Goal: Transaction & Acquisition: Purchase product/service

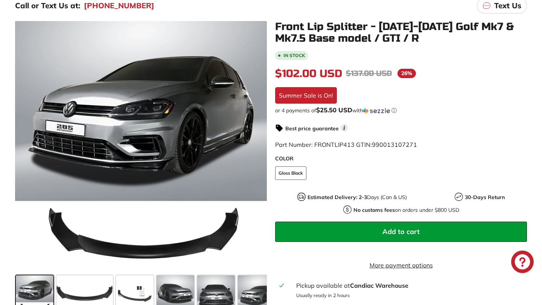
scroll to position [131, 0]
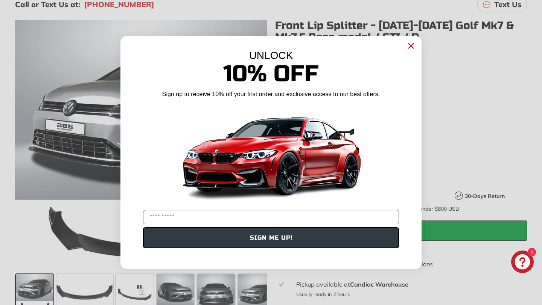
click at [412, 48] on icon "Close dialog" at bounding box center [411, 46] width 5 height 5
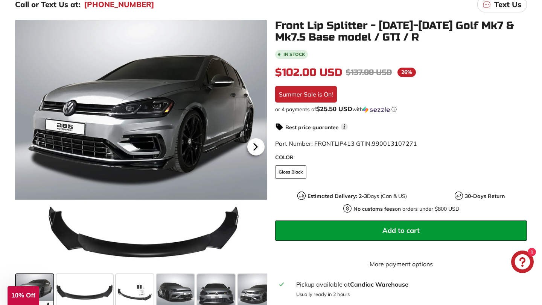
click at [257, 147] on icon at bounding box center [255, 146] width 17 height 17
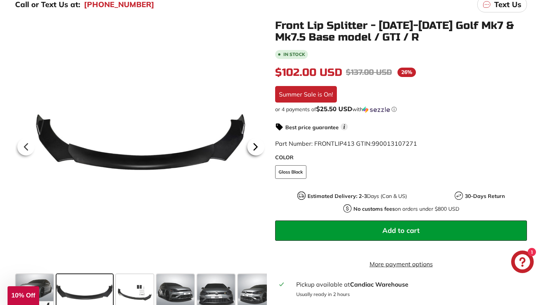
click at [257, 146] on icon at bounding box center [255, 147] width 3 height 6
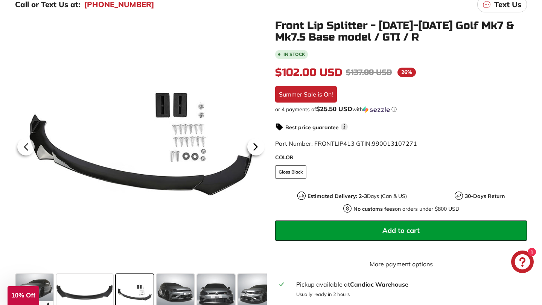
click at [257, 146] on icon at bounding box center [255, 147] width 3 height 6
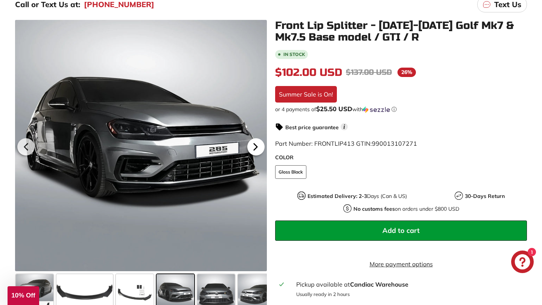
click at [256, 146] on icon at bounding box center [255, 147] width 3 height 6
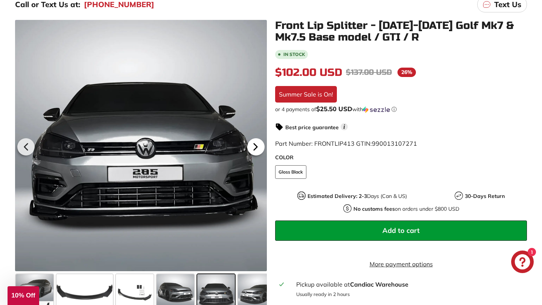
click at [256, 146] on icon at bounding box center [255, 147] width 3 height 6
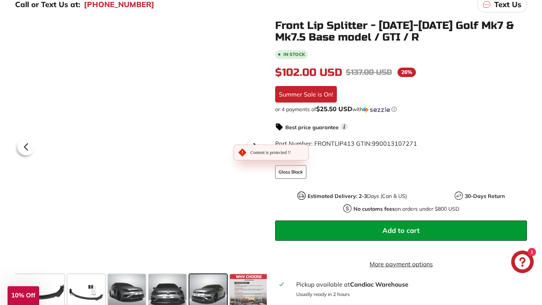
scroll to position [0, 51]
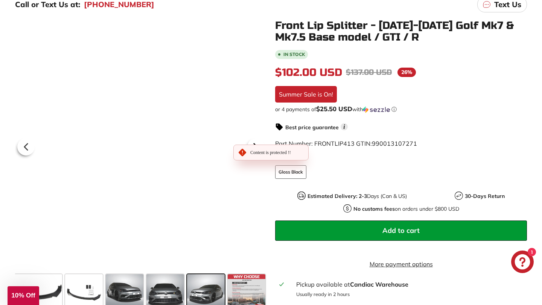
click at [256, 146] on icon at bounding box center [255, 147] width 3 height 6
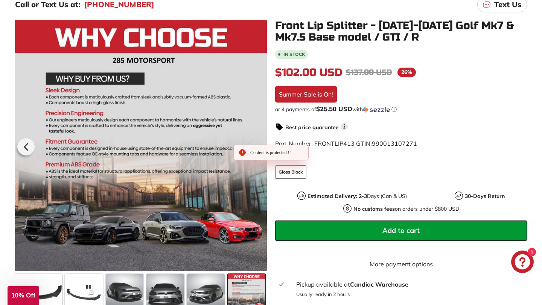
click at [256, 146] on div at bounding box center [141, 146] width 252 height 252
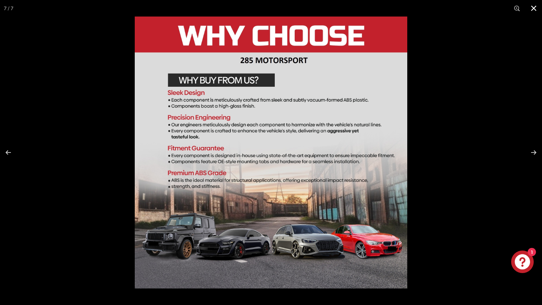
click at [536, 9] on button at bounding box center [533, 8] width 17 height 17
